Goal: Check status

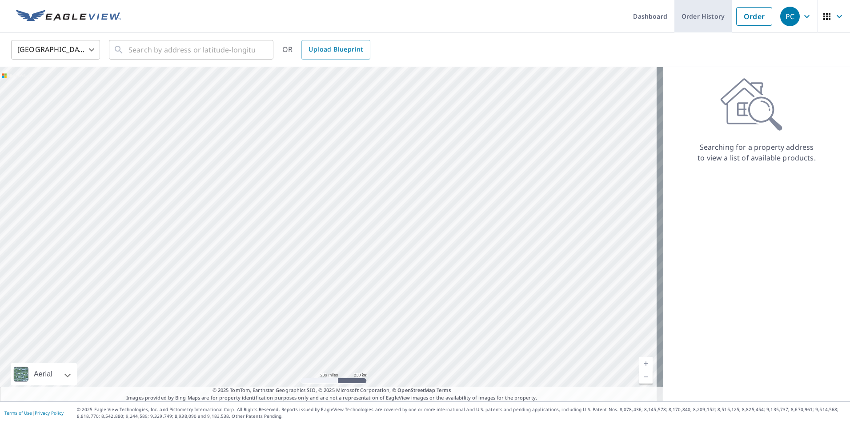
click at [686, 21] on link "Order History" at bounding box center [703, 16] width 57 height 32
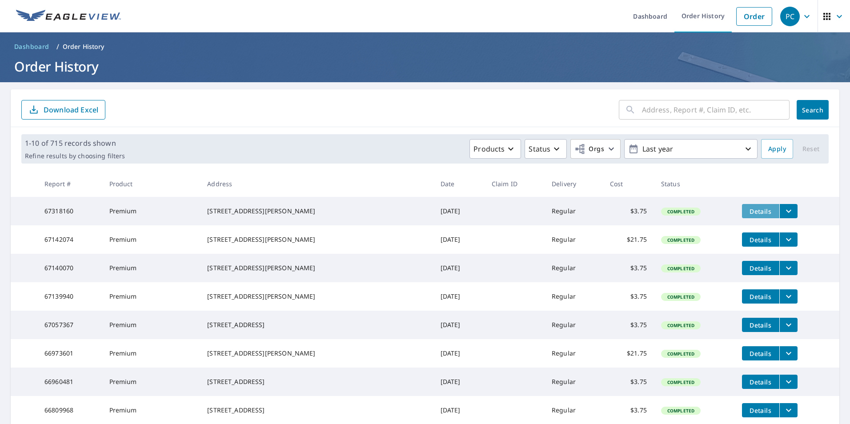
click at [748, 211] on span "Details" at bounding box center [761, 211] width 27 height 8
click at [784, 213] on icon "filesDropdownBtn-67318160" at bounding box center [789, 211] width 11 height 11
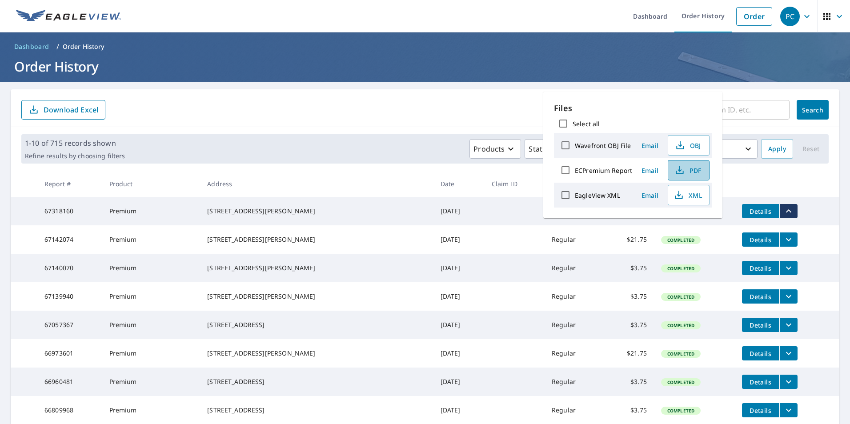
click at [684, 170] on icon "button" at bounding box center [680, 170] width 11 height 11
